Goal: Task Accomplishment & Management: Manage account settings

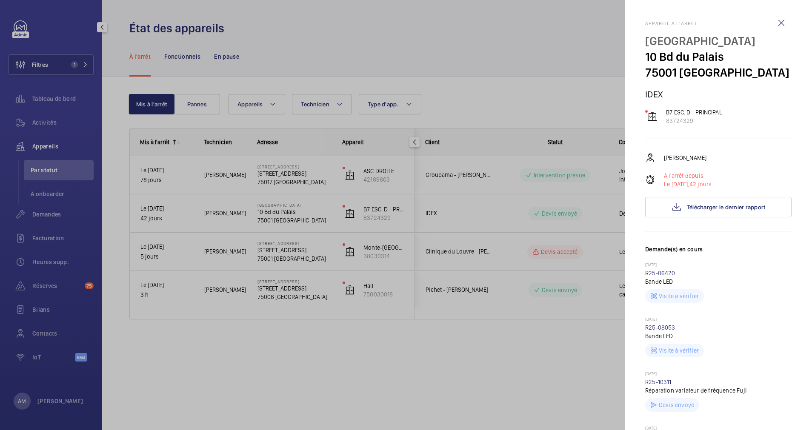
scroll to position [128, 0]
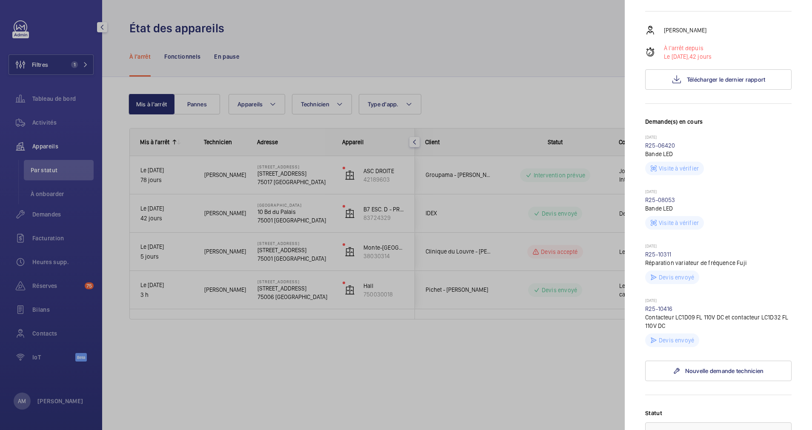
click at [65, 67] on div at bounding box center [406, 215] width 812 height 430
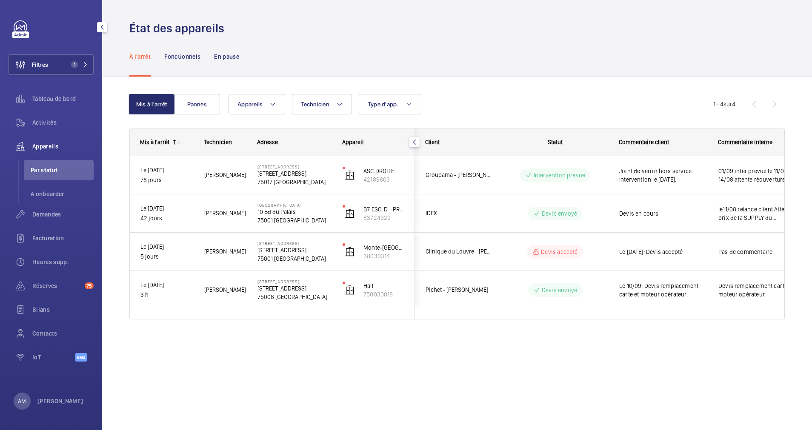
click at [85, 63] on mat-icon at bounding box center [85, 64] width 5 height 5
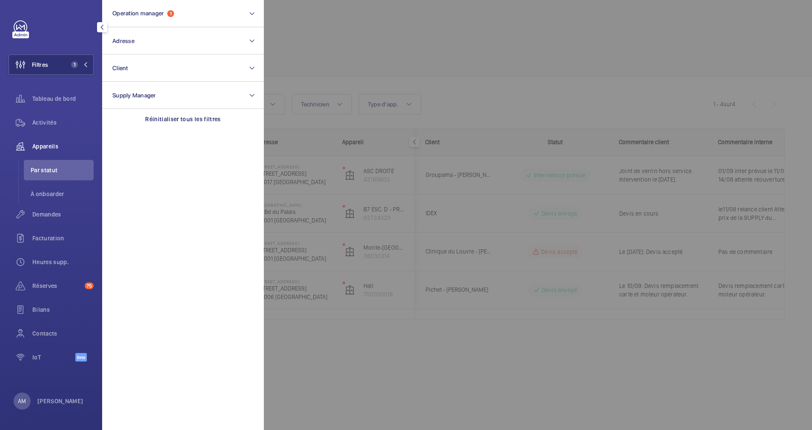
click at [368, 51] on div at bounding box center [670, 215] width 812 height 430
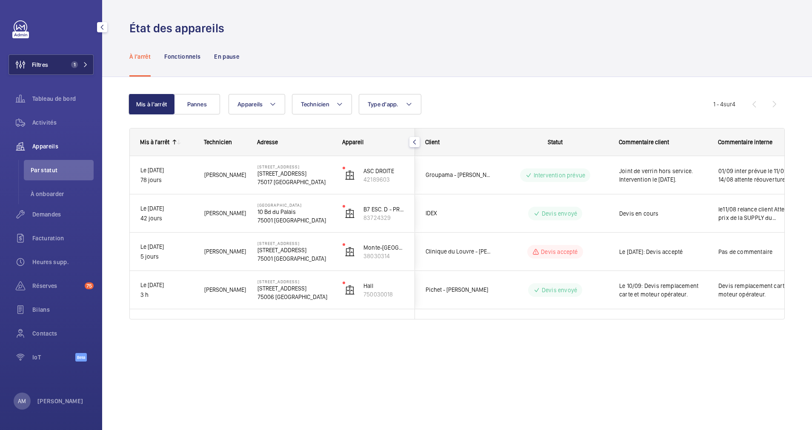
drag, startPoint x: 63, startPoint y: 63, endPoint x: 74, endPoint y: 60, distance: 11.2
click at [65, 62] on button "Filtres 1" at bounding box center [51, 64] width 85 height 20
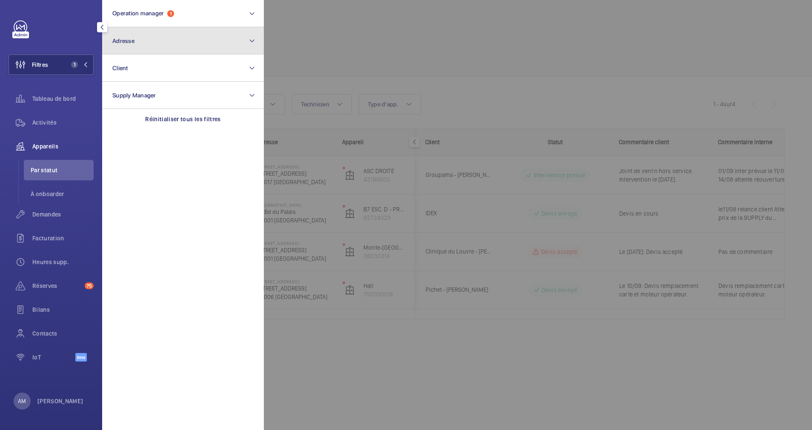
drag, startPoint x: 184, startPoint y: 42, endPoint x: 169, endPoint y: 53, distance: 18.9
click at [183, 42] on button "Adresse" at bounding box center [183, 40] width 162 height 27
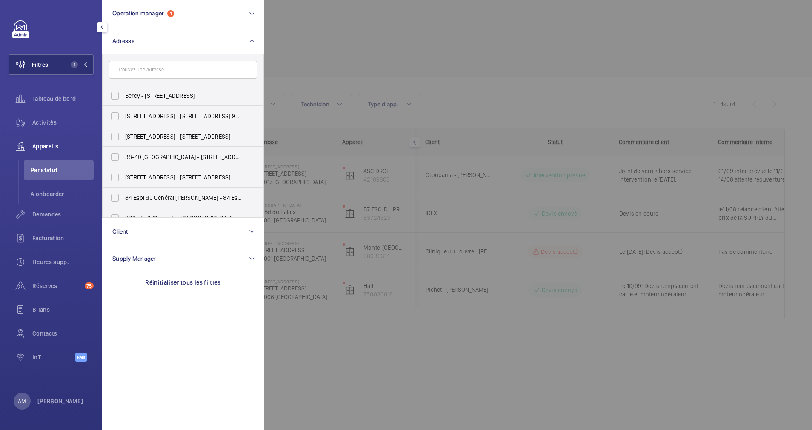
click at [155, 73] on input "text" at bounding box center [183, 70] width 148 height 18
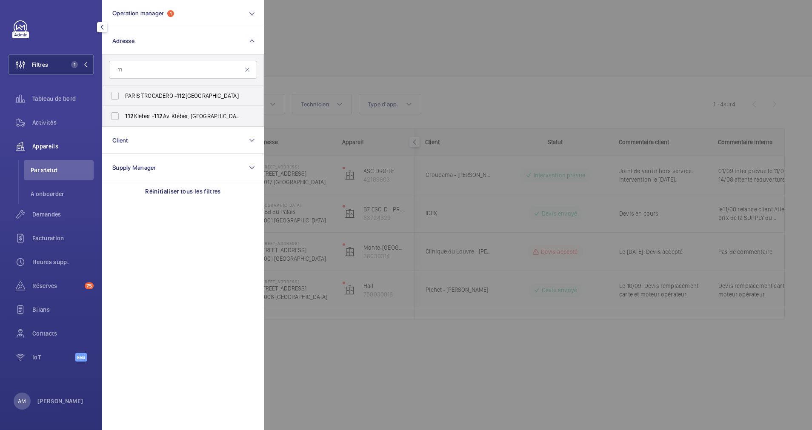
type input "1"
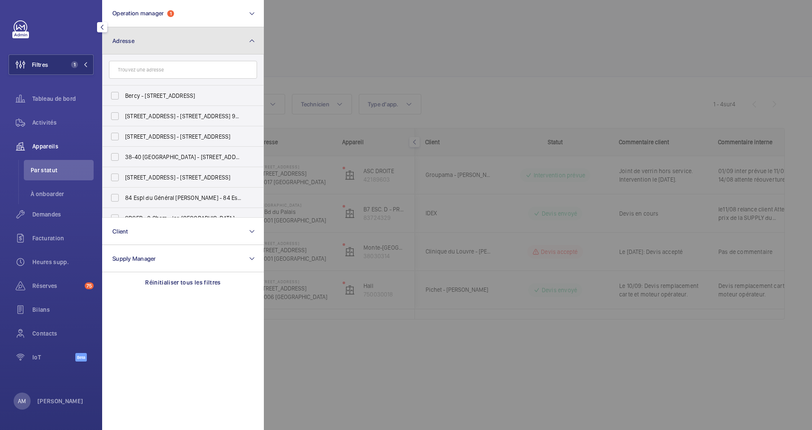
click at [250, 39] on mat-icon at bounding box center [252, 41] width 7 height 10
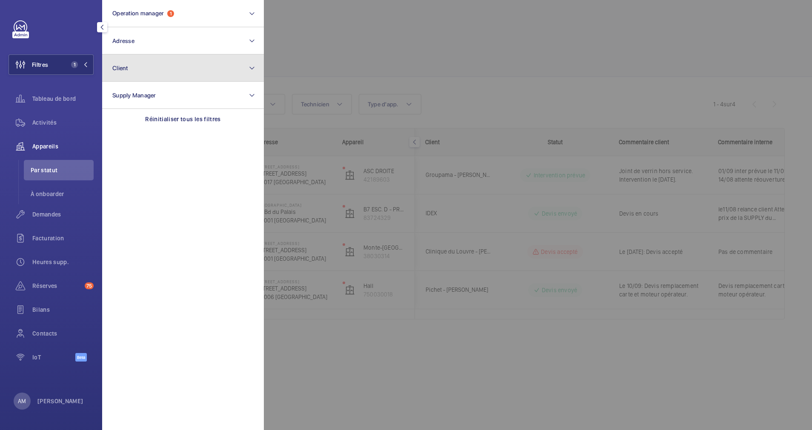
click at [178, 71] on button "Client" at bounding box center [183, 67] width 162 height 27
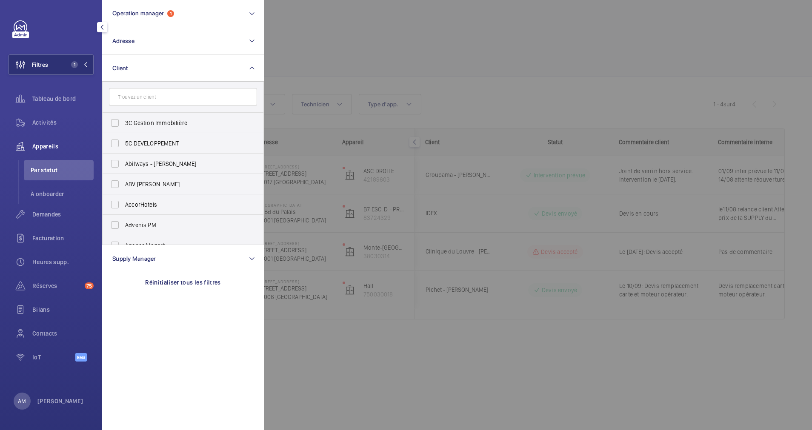
click at [172, 95] on input "text" at bounding box center [183, 97] width 148 height 18
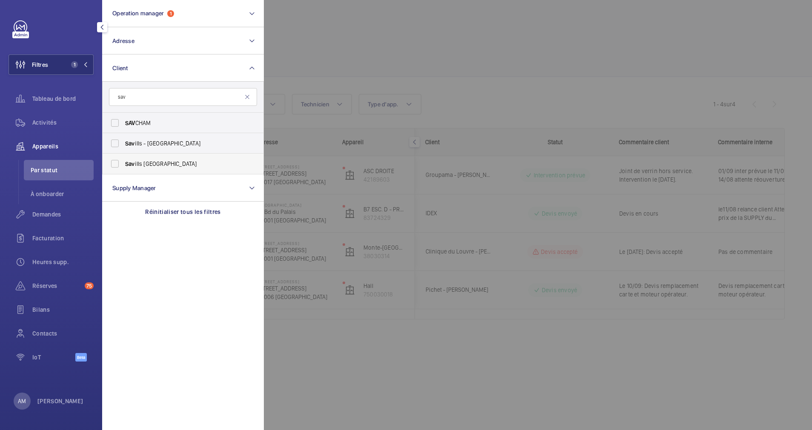
type input "sav"
click at [134, 161] on span "Sav" at bounding box center [130, 163] width 10 height 7
click at [123, 161] on input "Sav ills [GEOGRAPHIC_DATA]" at bounding box center [114, 163] width 17 height 17
checkbox input "true"
drag, startPoint x: 55, startPoint y: 125, endPoint x: 321, endPoint y: 63, distance: 273.0
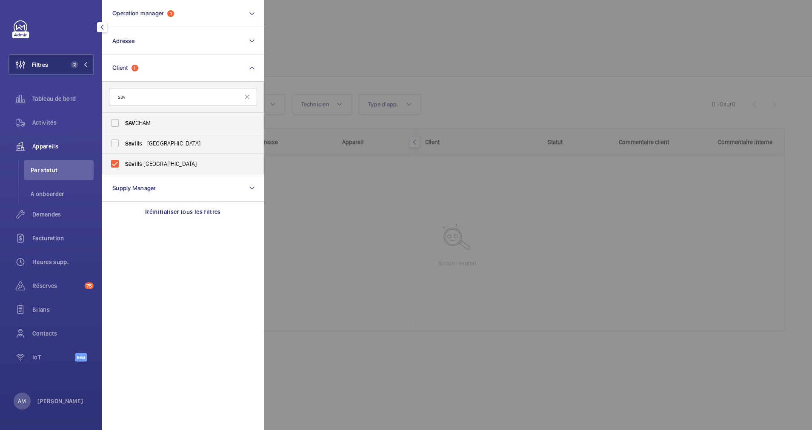
click at [60, 122] on span "Activités" at bounding box center [62, 122] width 61 height 9
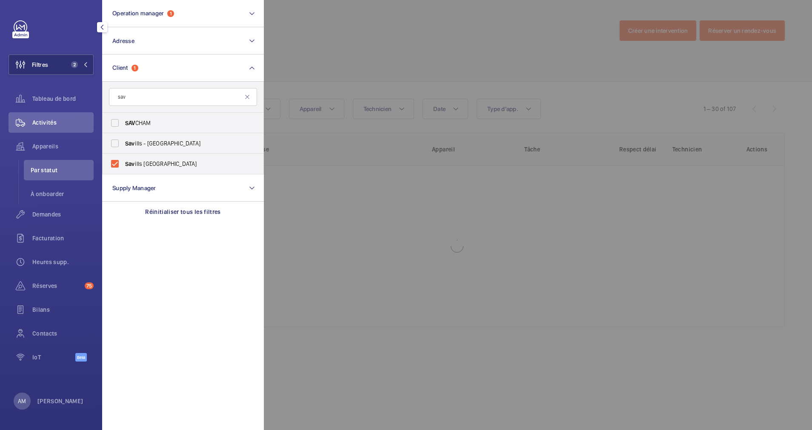
click at [323, 63] on div at bounding box center [670, 215] width 812 height 430
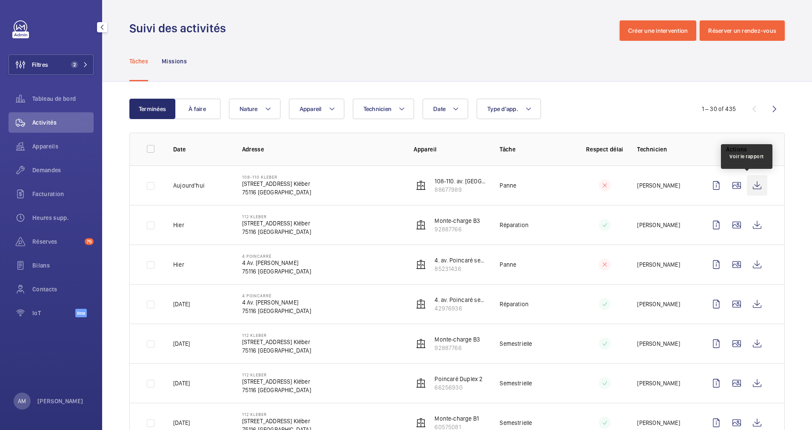
click at [749, 185] on wm-front-icon-button at bounding box center [757, 185] width 20 height 20
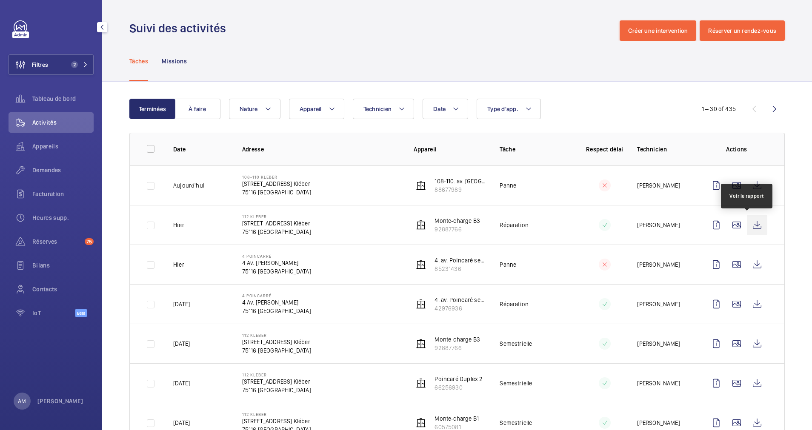
click at [747, 223] on wm-front-icon-button at bounding box center [757, 225] width 20 height 20
click at [747, 264] on wm-front-icon-button at bounding box center [757, 265] width 20 height 20
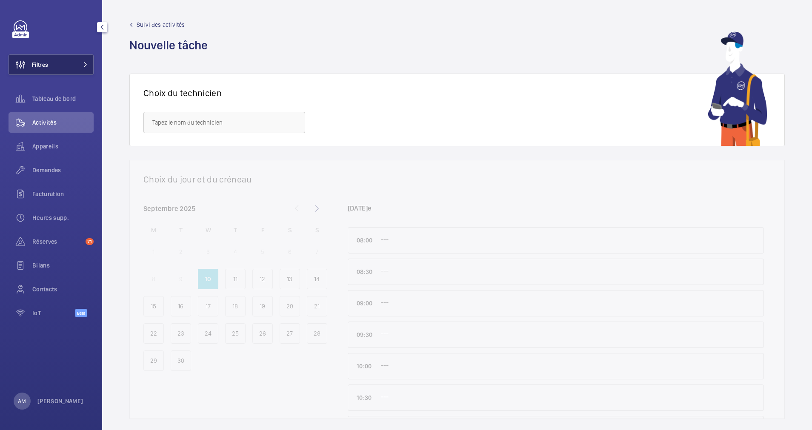
click at [79, 54] on button "Filtres" at bounding box center [51, 64] width 85 height 20
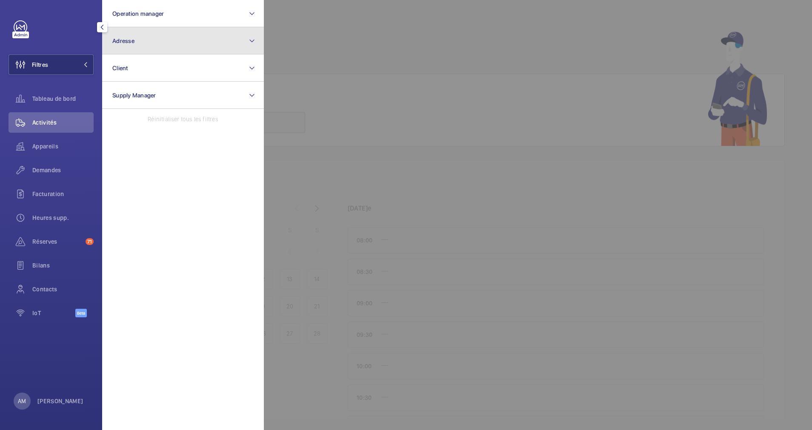
drag, startPoint x: 149, startPoint y: 43, endPoint x: 142, endPoint y: 52, distance: 11.5
click at [149, 44] on button "Adresse" at bounding box center [183, 40] width 162 height 27
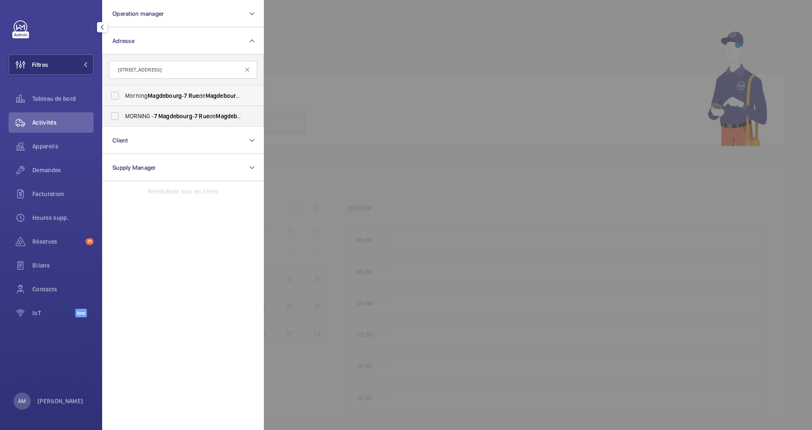
type input "7 rue Magdebourg"
click at [110, 97] on label "Morning Magdebourg - 7 Rue de Magdebourg , PARIS 7 5116" at bounding box center [177, 96] width 148 height 20
click at [110, 97] on input "Morning Magdebourg - 7 Rue de Magdebourg , PARIS 7 5116" at bounding box center [114, 95] width 17 height 17
checkbox input "true"
click at [114, 116] on label "MORNING - 7 Magdebourg - 7 Rue de Magdebourg , PARIS 7 5116" at bounding box center [177, 116] width 148 height 20
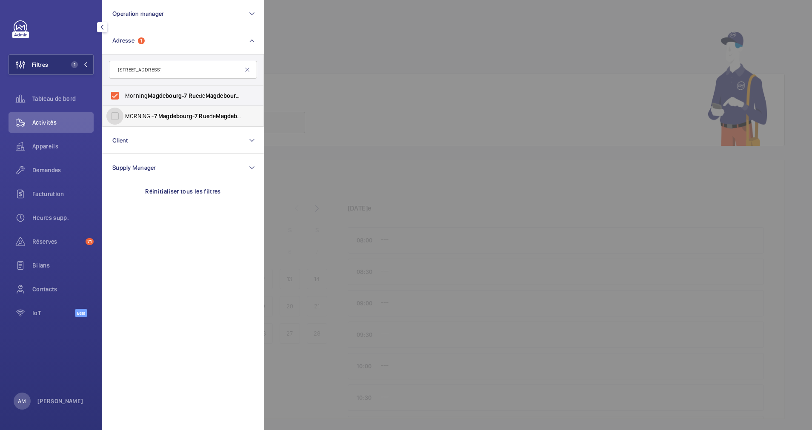
click at [114, 116] on input "MORNING - 7 Magdebourg - 7 Rue de Magdebourg , PARIS 7 5116" at bounding box center [114, 116] width 17 height 17
checkbox input "true"
click at [52, 143] on span "Appareils" at bounding box center [62, 146] width 61 height 9
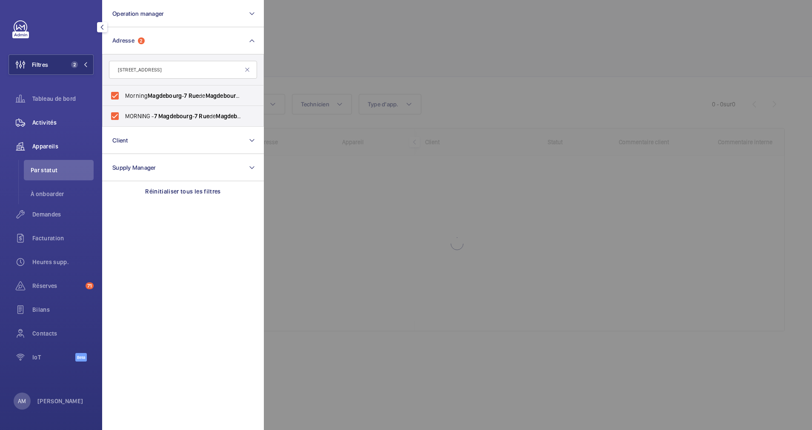
click at [54, 124] on span "Activités" at bounding box center [62, 122] width 61 height 9
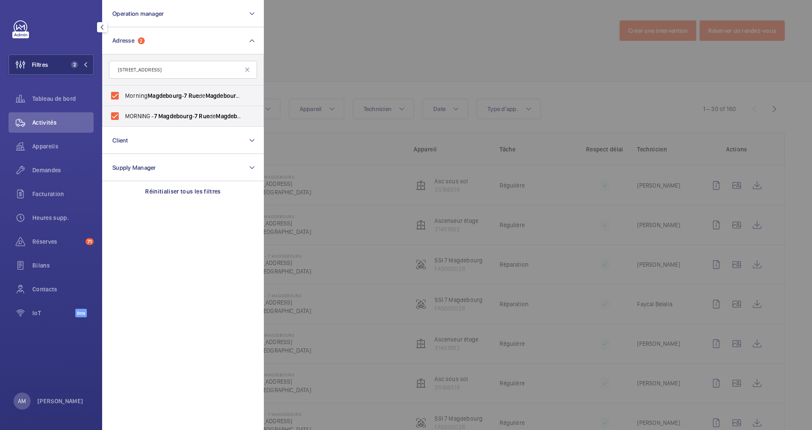
click at [372, 20] on div at bounding box center [670, 215] width 812 height 430
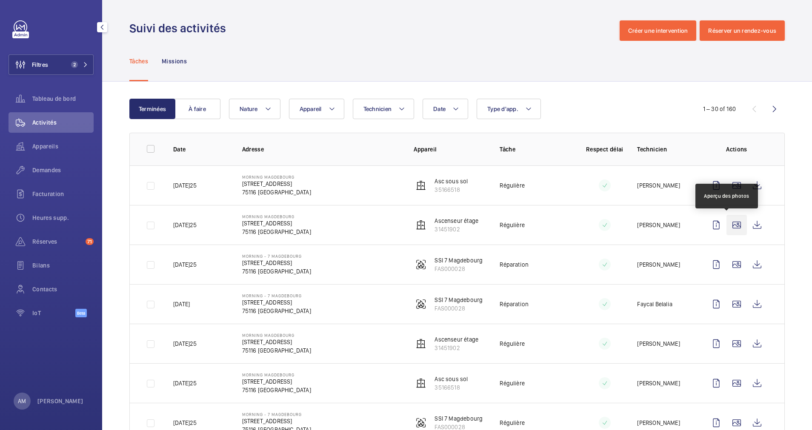
click at [729, 226] on wm-front-icon-button at bounding box center [737, 225] width 20 height 20
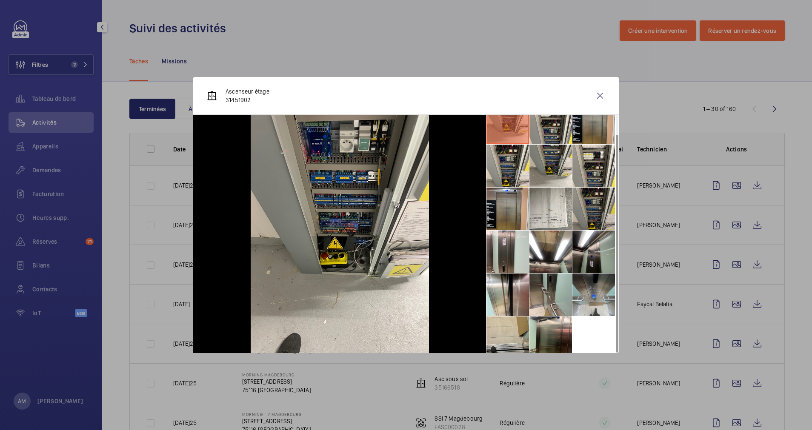
scroll to position [20, 0]
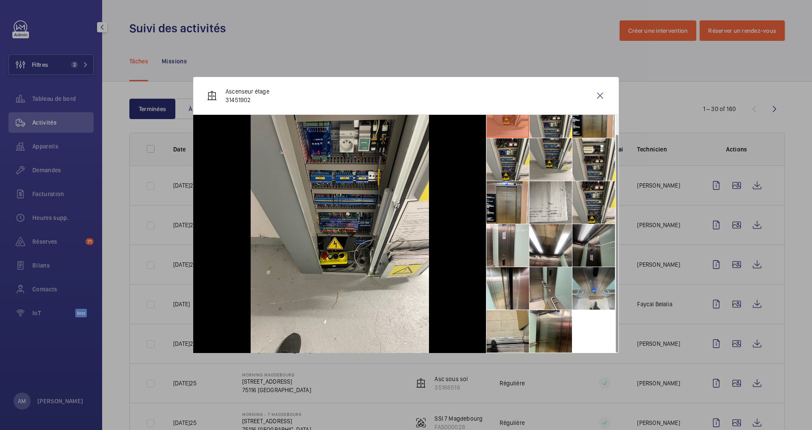
click at [595, 251] on li at bounding box center [593, 245] width 43 height 43
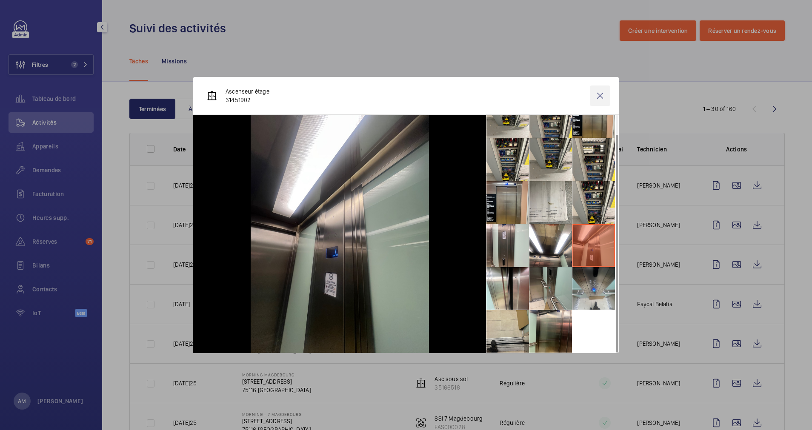
click at [592, 94] on wm-front-icon-button at bounding box center [600, 96] width 20 height 20
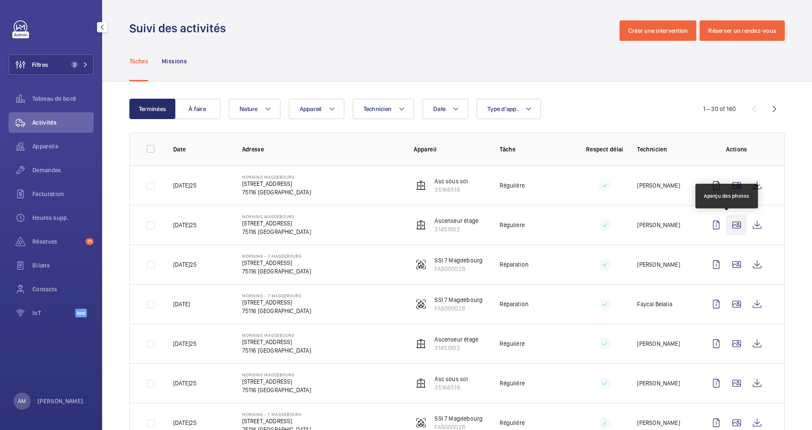
click at [727, 225] on wm-front-icon-button at bounding box center [737, 225] width 20 height 20
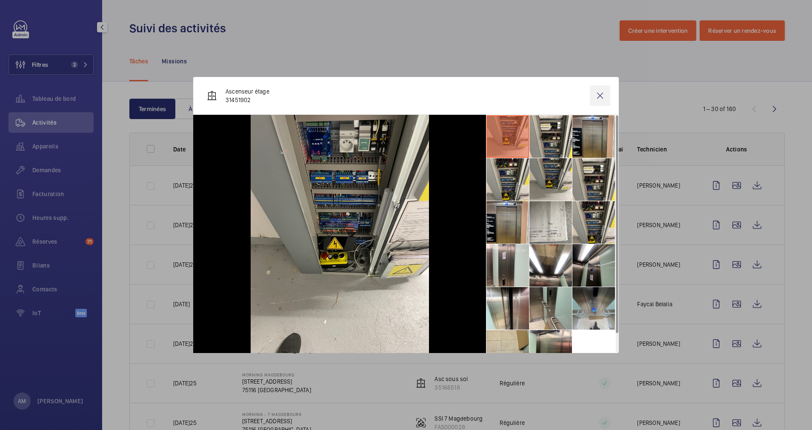
click at [602, 95] on wm-front-icon-button at bounding box center [600, 96] width 20 height 20
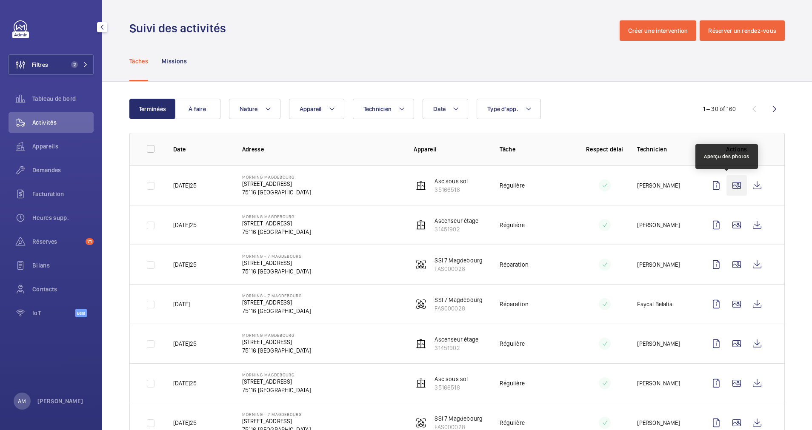
click at [727, 189] on wm-front-icon-button at bounding box center [737, 185] width 20 height 20
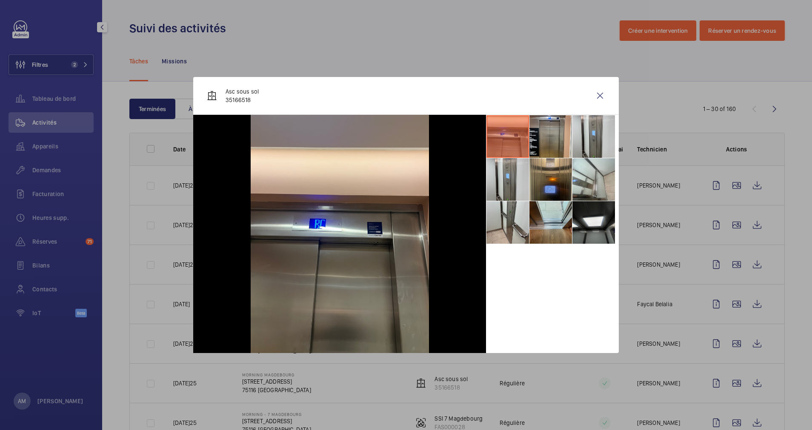
click at [548, 174] on li at bounding box center [550, 179] width 43 height 43
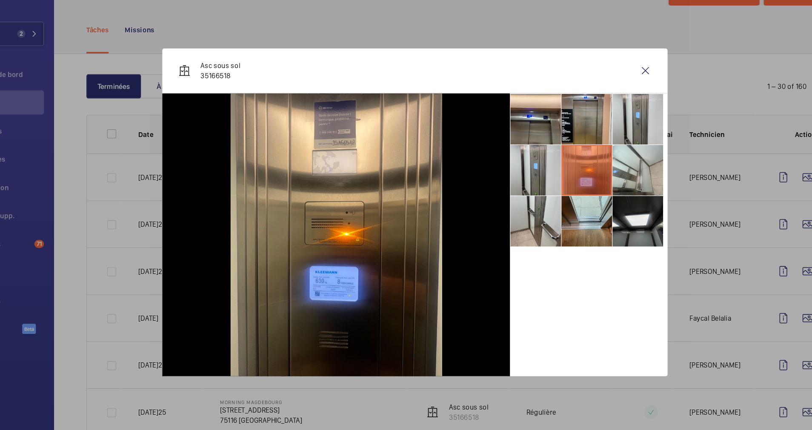
drag, startPoint x: 252, startPoint y: 99, endPoint x: 226, endPoint y: 93, distance: 26.7
click at [226, 93] on p "Asc sous sol 35166518" at bounding box center [242, 95] width 33 height 17
copy p "Asc sous sol 35166518"
click at [592, 94] on wm-front-icon-button at bounding box center [600, 96] width 20 height 20
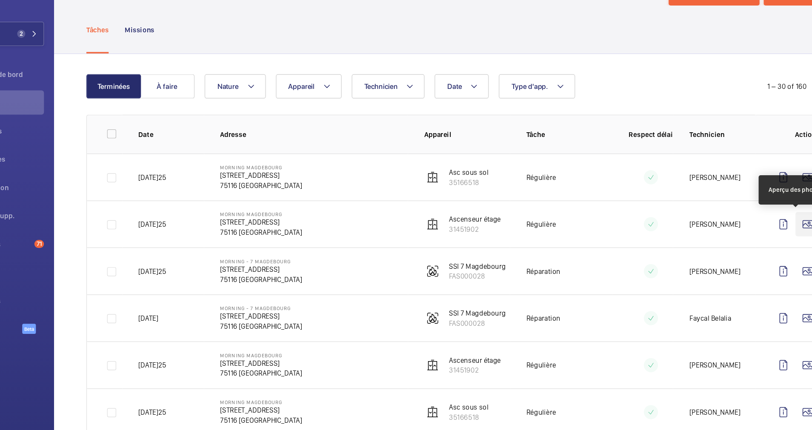
click at [728, 222] on wm-front-icon-button at bounding box center [737, 225] width 20 height 20
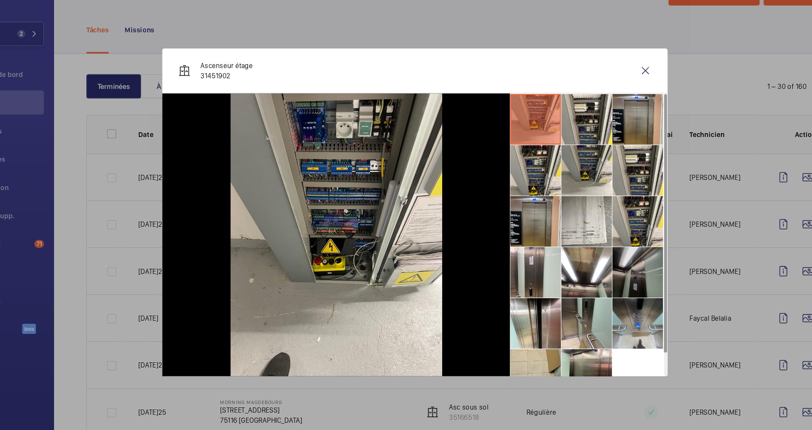
click at [586, 270] on li at bounding box center [593, 265] width 43 height 43
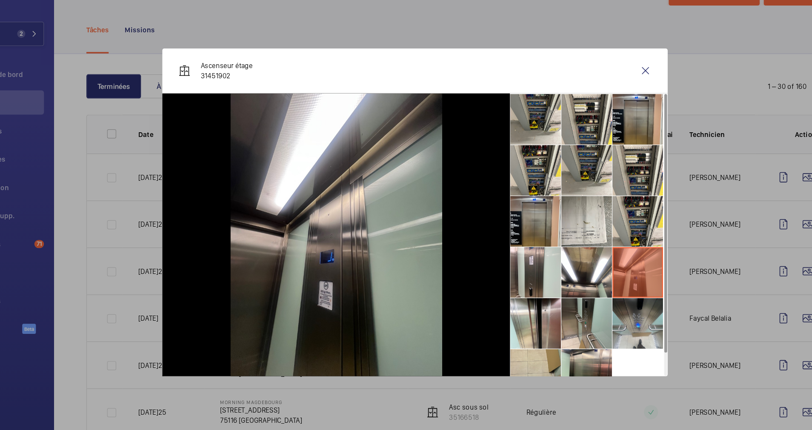
click at [121, 240] on div at bounding box center [406, 215] width 812 height 430
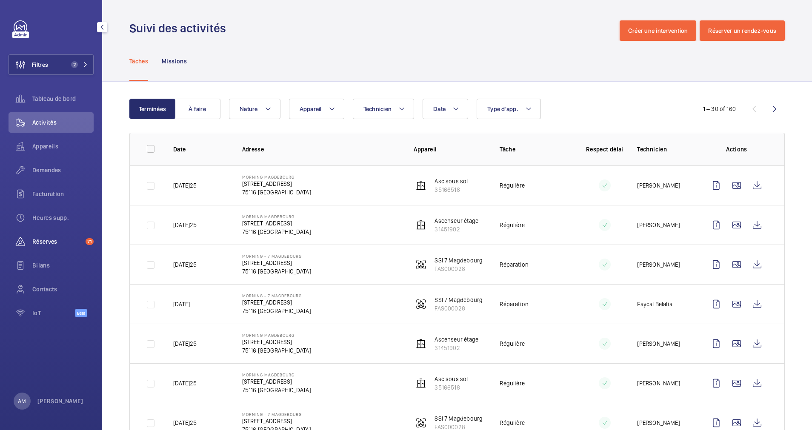
click at [57, 240] on span "Réserves" at bounding box center [57, 241] width 50 height 9
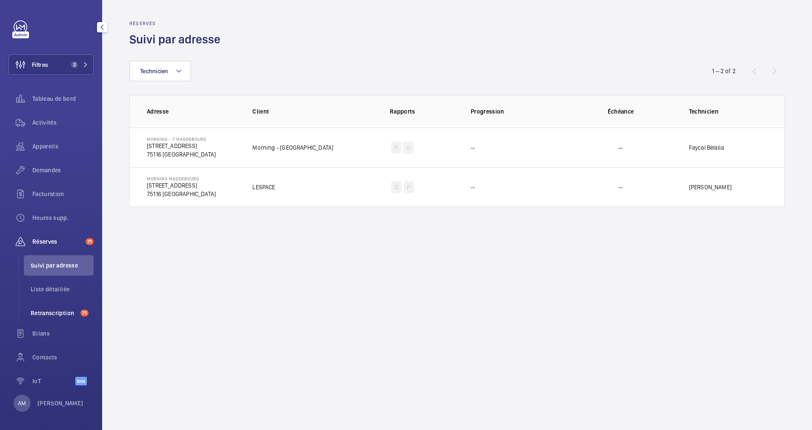
click at [47, 309] on span "Retranscription" at bounding box center [54, 313] width 46 height 9
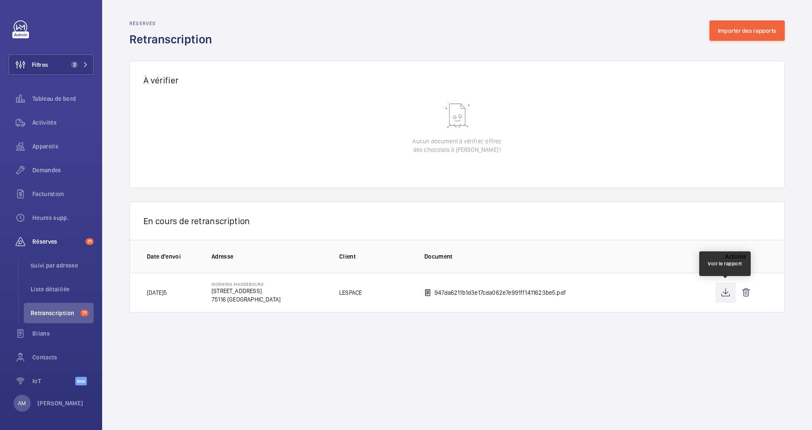
click at [727, 290] on wm-front-icon-button at bounding box center [725, 293] width 20 height 20
click at [79, 59] on button "Filtres 2" at bounding box center [51, 64] width 85 height 20
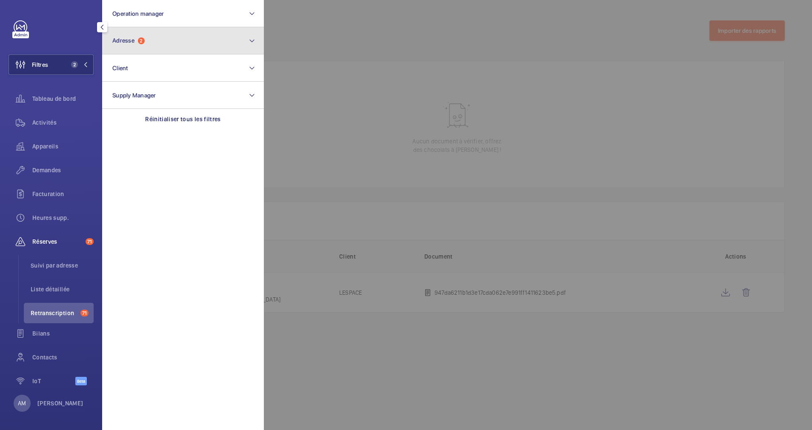
click at [149, 39] on button "Adresse 2" at bounding box center [183, 40] width 162 height 27
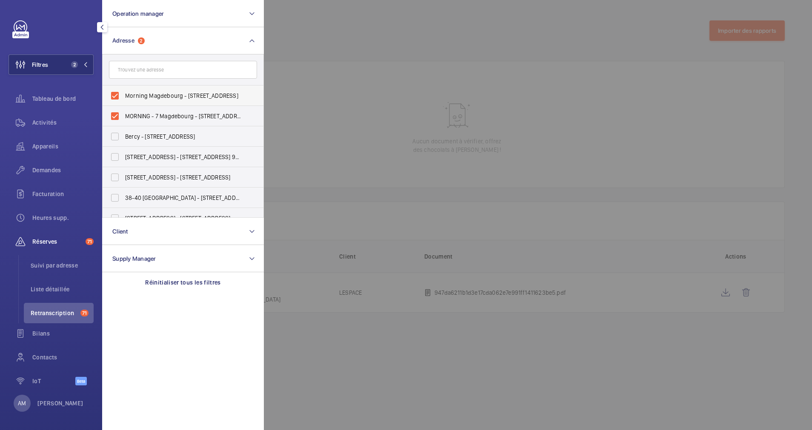
click at [111, 94] on label "Morning Magdebourg - 7 Rue de Magdebourg, PARIS 75116" at bounding box center [177, 96] width 148 height 20
click at [111, 94] on input "Morning Magdebourg - 7 Rue de Magdebourg, PARIS 75116" at bounding box center [114, 95] width 17 height 17
checkbox input "false"
drag, startPoint x: 112, startPoint y: 114, endPoint x: 143, endPoint y: 68, distance: 56.0
click at [112, 114] on label "MORNING - 7 Magdebourg - 7 Rue de Magdebourg, PARIS 75116" at bounding box center [177, 116] width 148 height 20
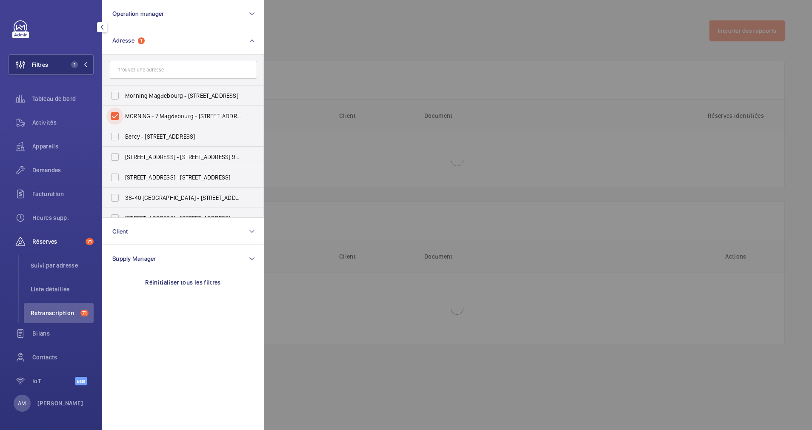
click at [112, 114] on input "MORNING - 7 Magdebourg - 7 Rue de Magdebourg, PARIS 75116" at bounding box center [114, 116] width 17 height 17
checkbox input "false"
click at [145, 65] on input "text" at bounding box center [183, 70] width 148 height 18
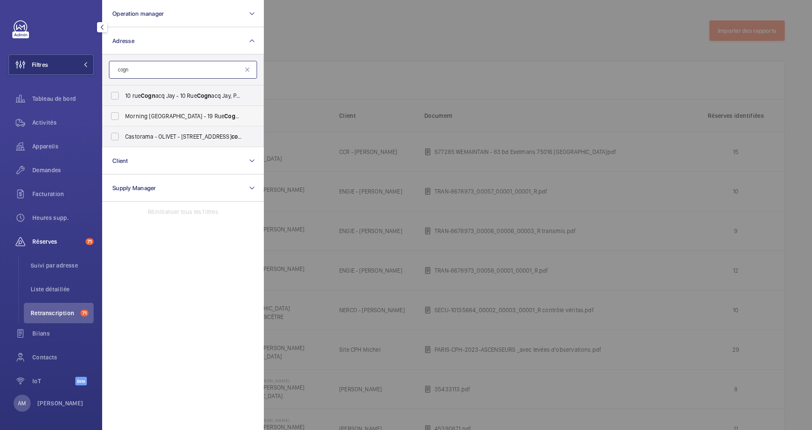
type input "cogn"
click at [119, 116] on label "Morning Pont de l'Alma - 19 Rue Cogn acq Jay, PARIS 75007" at bounding box center [177, 116] width 148 height 20
click at [119, 116] on input "Morning Pont de l'Alma - 19 Rue Cogn acq Jay, PARIS 75007" at bounding box center [114, 116] width 17 height 17
checkbox input "true"
drag, startPoint x: 53, startPoint y: 172, endPoint x: 376, endPoint y: 89, distance: 333.1
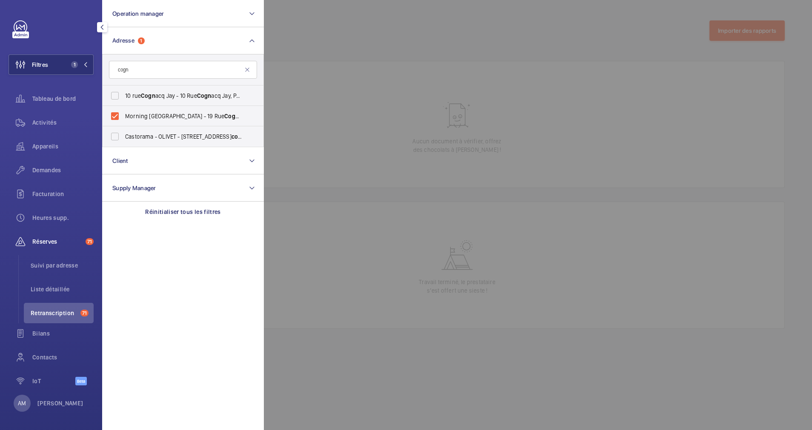
click at [64, 166] on span "Demandes" at bounding box center [62, 170] width 61 height 9
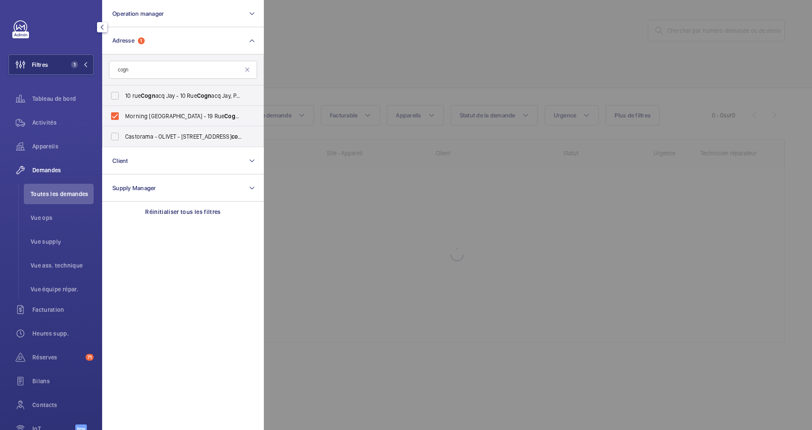
drag, startPoint x: 376, startPoint y: 89, endPoint x: 472, endPoint y: 41, distance: 107.2
click at [472, 41] on div at bounding box center [670, 215] width 812 height 430
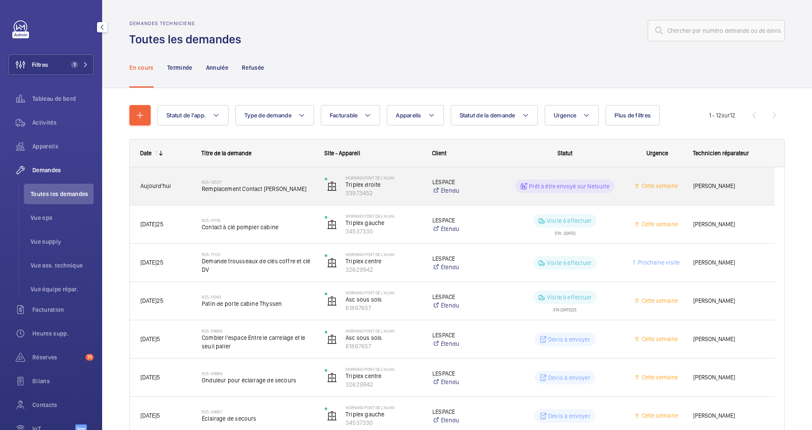
click at [277, 180] on h2 "R25-12027" at bounding box center [258, 182] width 112 height 5
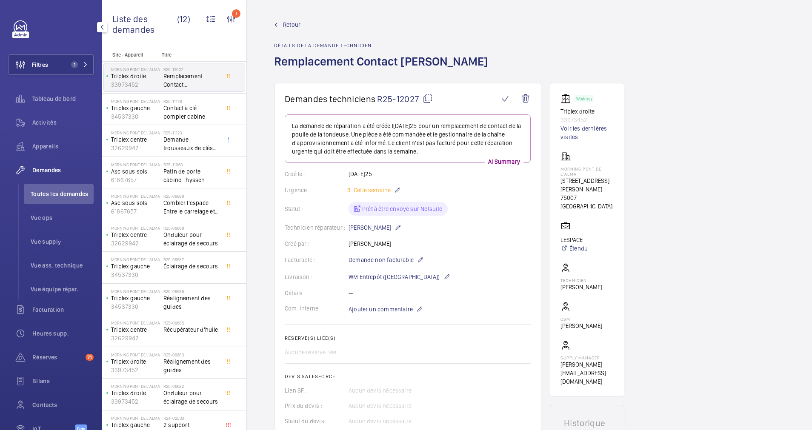
click at [429, 98] on mat-icon at bounding box center [428, 99] width 10 height 10
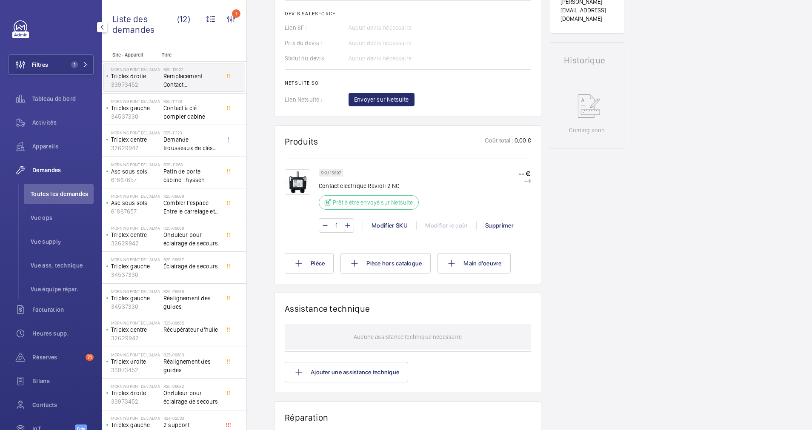
scroll to position [383, 0]
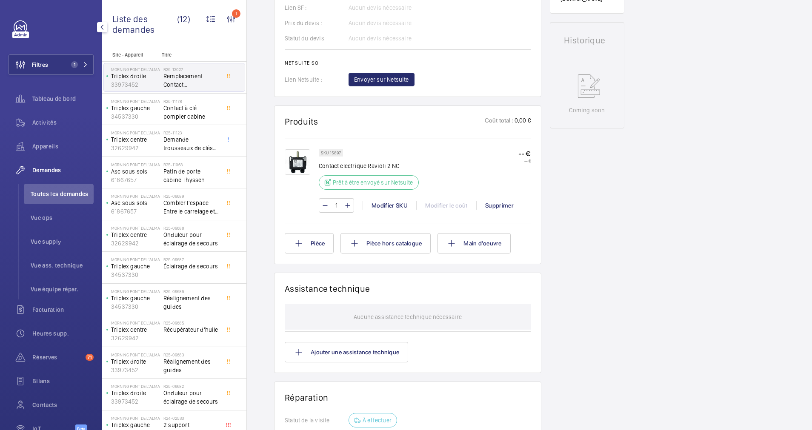
click at [299, 166] on img at bounding box center [298, 162] width 26 height 26
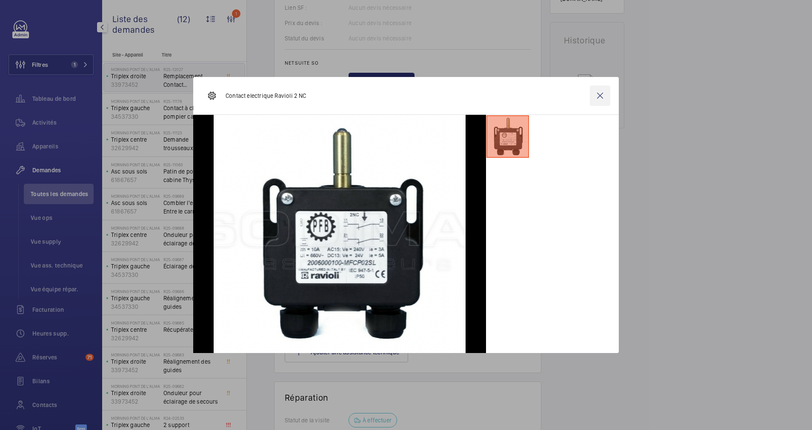
click at [603, 94] on wm-front-icon-button at bounding box center [600, 96] width 20 height 20
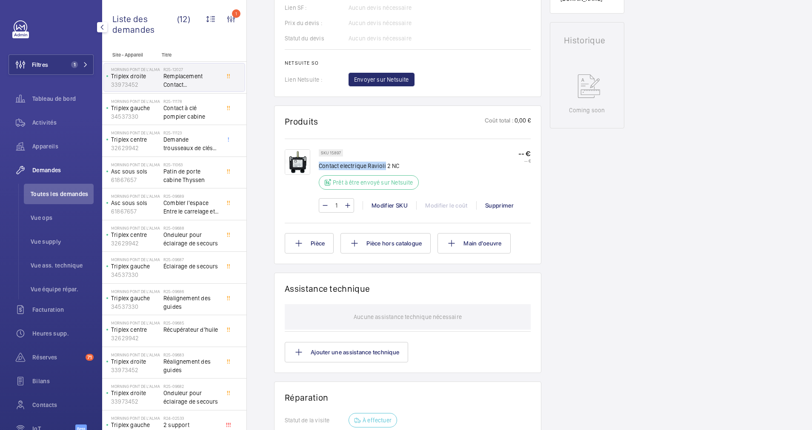
drag, startPoint x: 320, startPoint y: 165, endPoint x: 385, endPoint y: 166, distance: 65.1
click at [385, 166] on p "Contact electrique Ravioli 2 NC" at bounding box center [371, 166] width 105 height 9
drag, startPoint x: 385, startPoint y: 166, endPoint x: 380, endPoint y: 166, distance: 5.5
copy p "Contact electrique Ravioli"
click at [311, 238] on button "Pièce" at bounding box center [309, 243] width 49 height 20
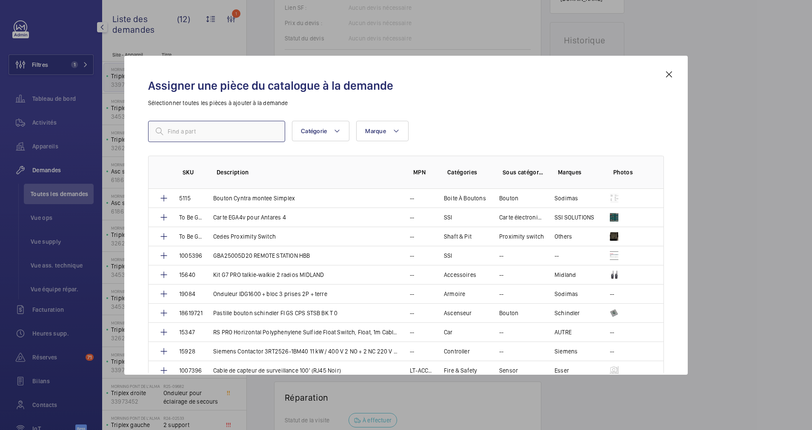
drag, startPoint x: 238, startPoint y: 134, endPoint x: 203, endPoint y: 129, distance: 35.7
type input "Contact électrique 1 NC"
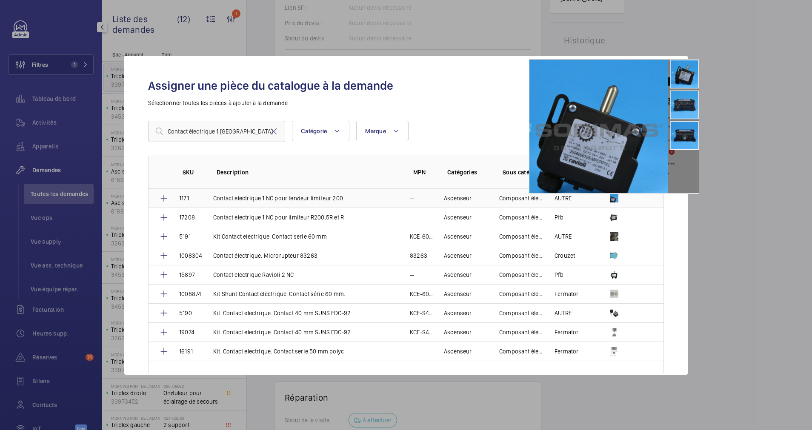
click at [616, 197] on img at bounding box center [614, 198] width 9 height 9
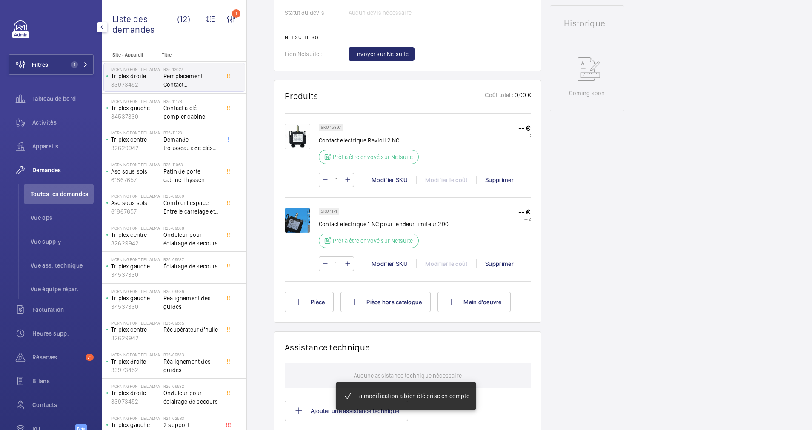
scroll to position [409, 0]
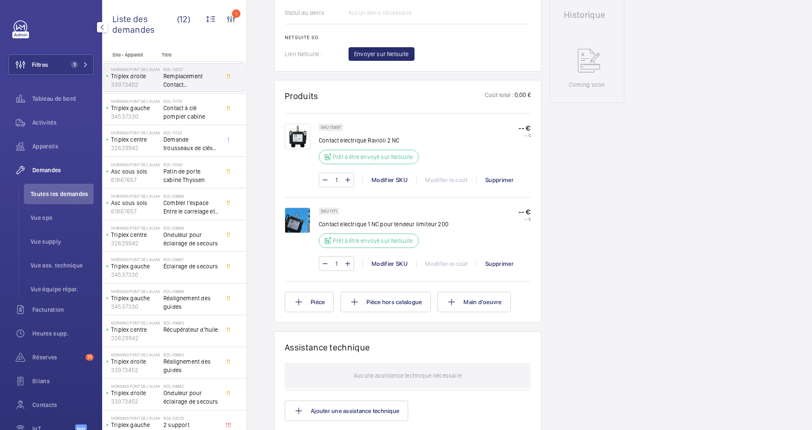
click at [303, 219] on img at bounding box center [298, 221] width 26 height 26
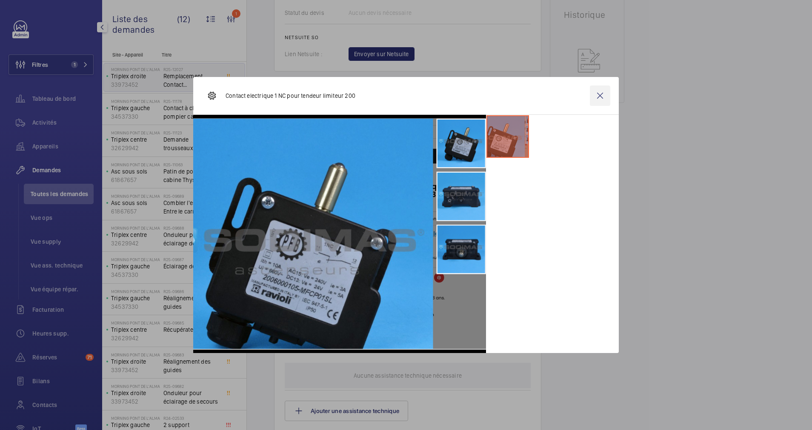
click at [603, 95] on wm-front-icon-button at bounding box center [600, 96] width 20 height 20
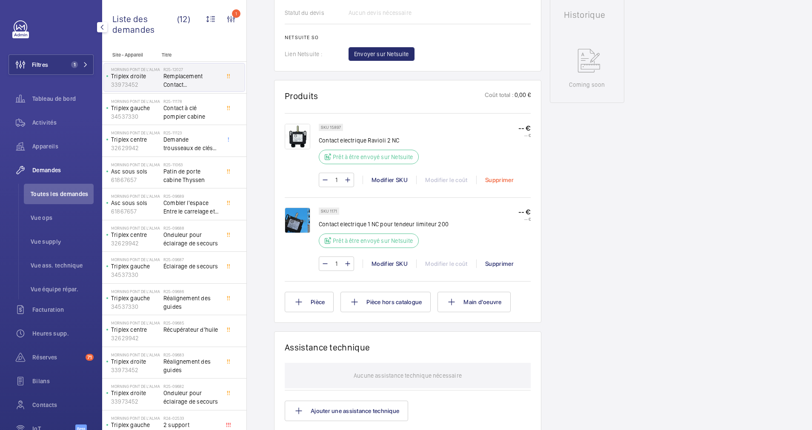
click at [497, 178] on div "Supprimer" at bounding box center [499, 180] width 46 height 9
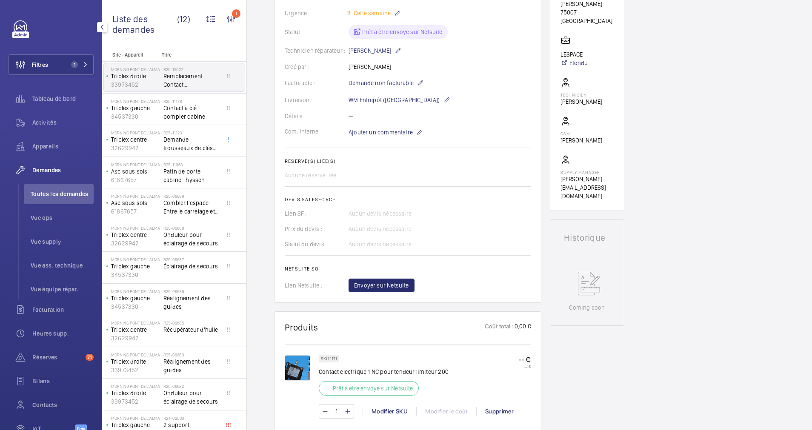
scroll to position [122, 0]
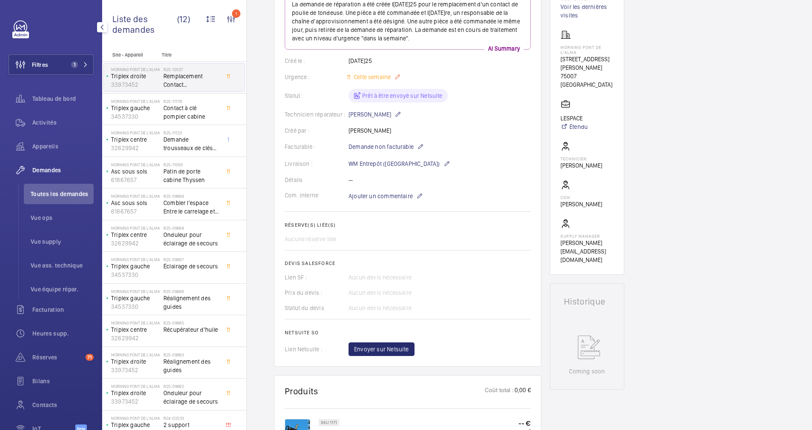
click at [398, 77] on mat-icon at bounding box center [397, 77] width 7 height 10
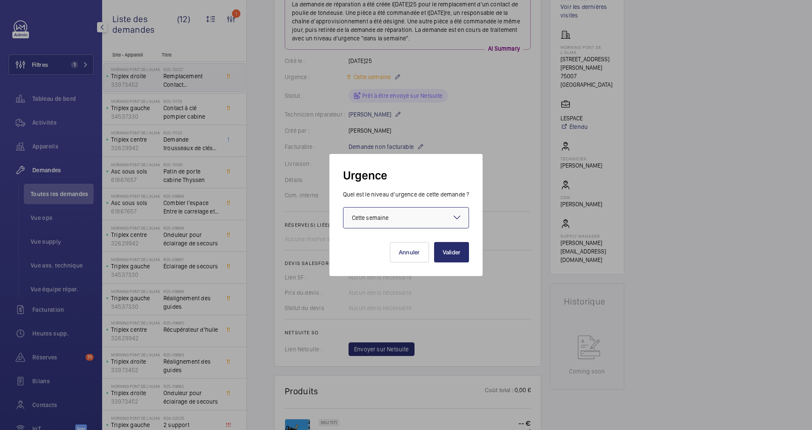
click at [450, 217] on div at bounding box center [406, 218] width 126 height 20
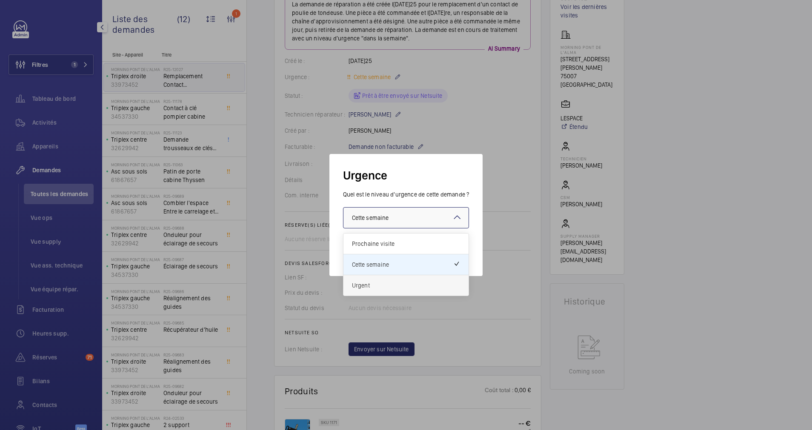
click at [379, 286] on span "Urgent" at bounding box center [406, 285] width 109 height 9
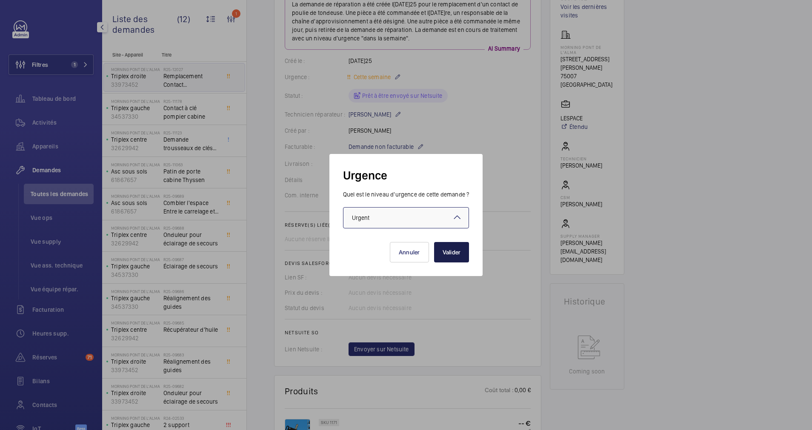
click at [455, 252] on button "Valider" at bounding box center [451, 252] width 35 height 20
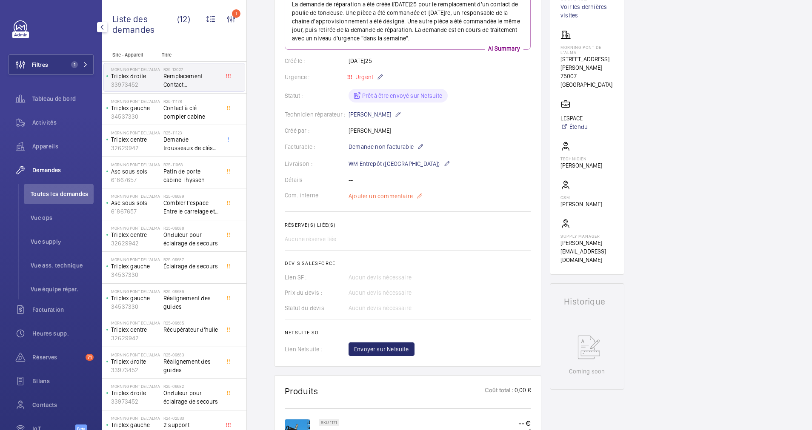
click at [418, 194] on mat-icon at bounding box center [419, 196] width 7 height 10
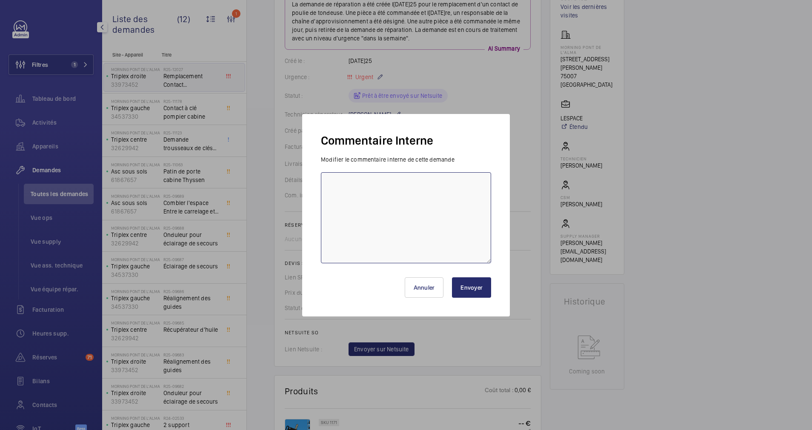
click at [401, 200] on textarea at bounding box center [406, 217] width 170 height 91
type textarea "appareil à l'arret."
click at [466, 284] on button "Envoyer" at bounding box center [471, 287] width 39 height 20
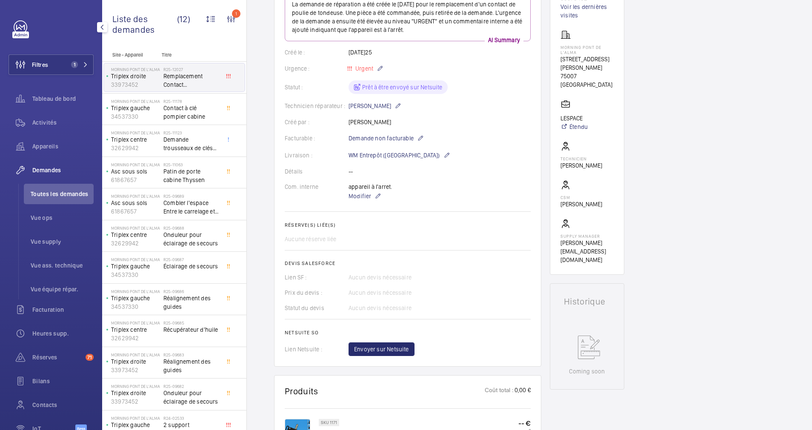
scroll to position [0, 0]
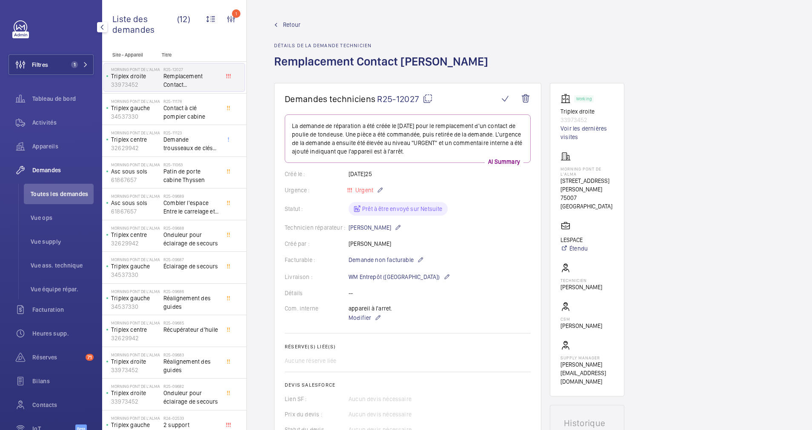
click at [429, 97] on mat-icon at bounding box center [428, 99] width 10 height 10
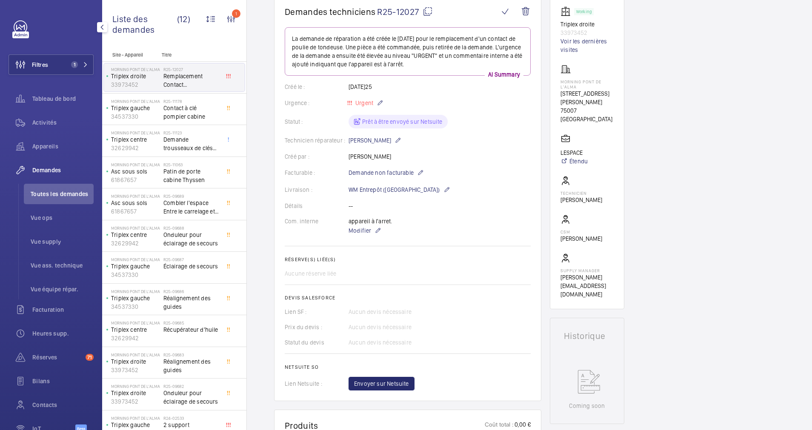
scroll to position [64, 0]
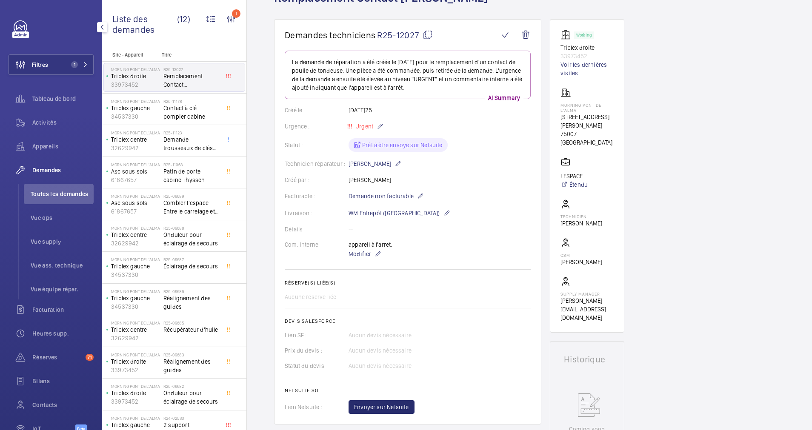
click at [423, 31] on mat-icon at bounding box center [428, 35] width 10 height 10
click at [443, 211] on mat-icon at bounding box center [446, 213] width 7 height 10
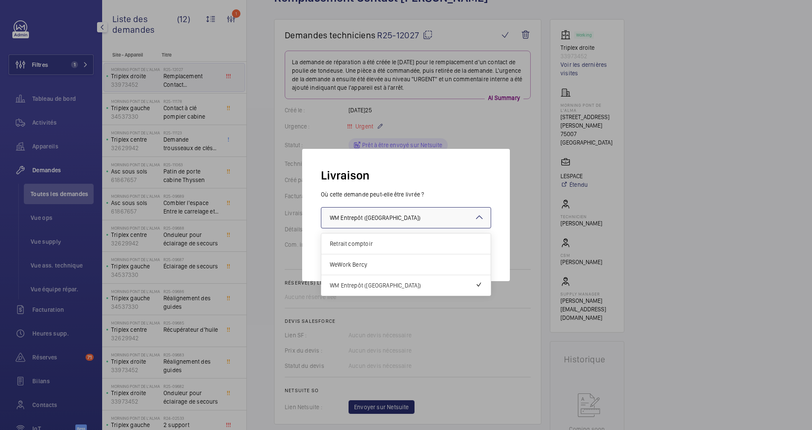
click at [427, 218] on div at bounding box center [405, 218] width 169 height 20
click at [380, 246] on span "Retrait comptoir" at bounding box center [406, 244] width 152 height 9
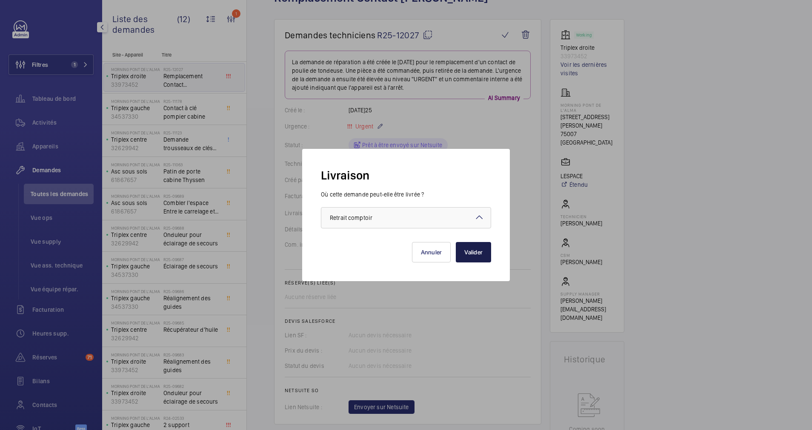
click at [476, 255] on button "Valider" at bounding box center [473, 252] width 35 height 20
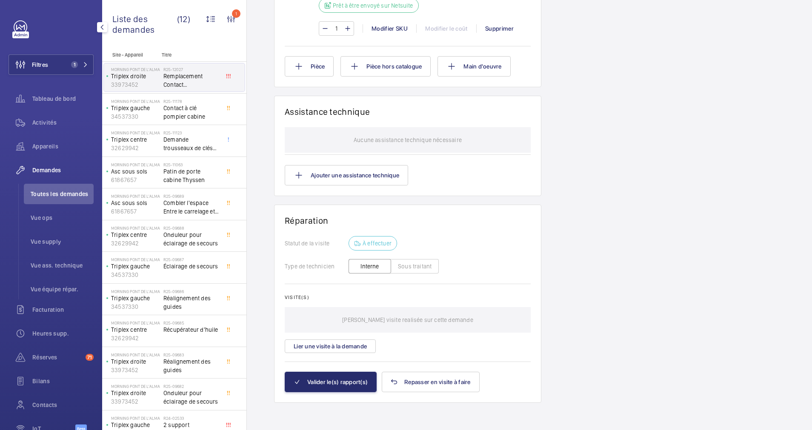
scroll to position [513, 0]
